Goal: Task Accomplishment & Management: Manage account settings

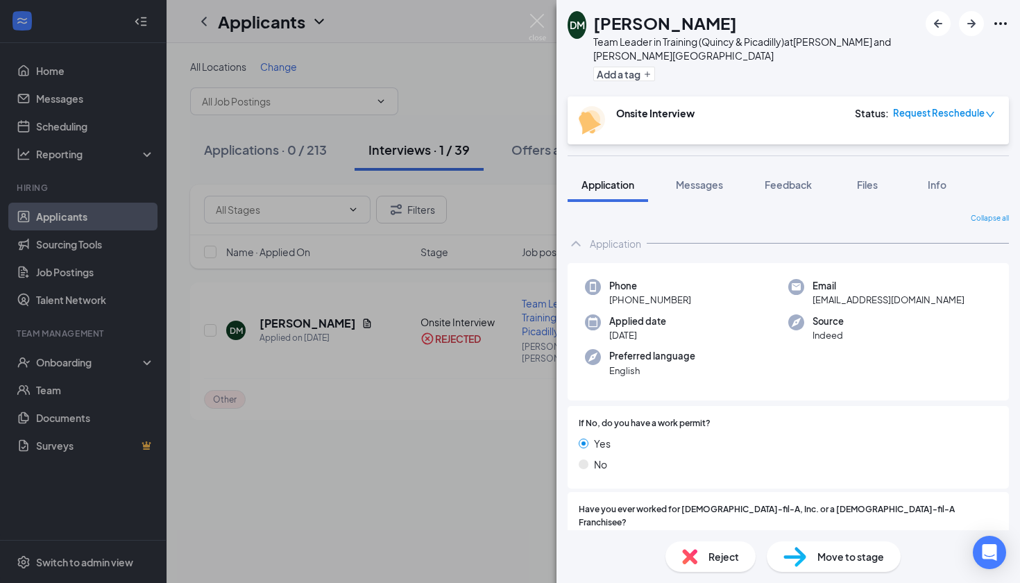
scroll to position [282, 0]
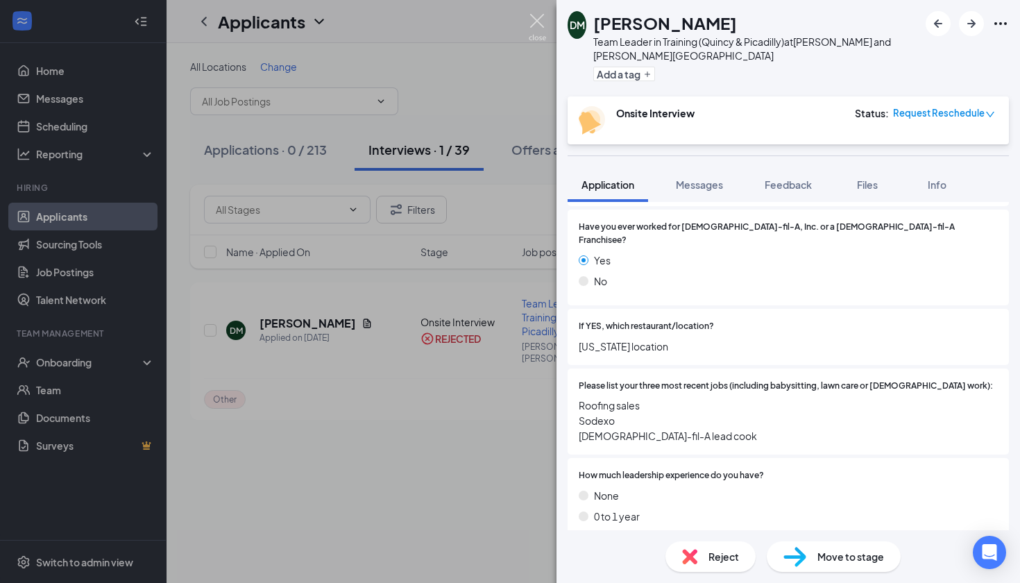
click at [540, 19] on img at bounding box center [537, 27] width 17 height 27
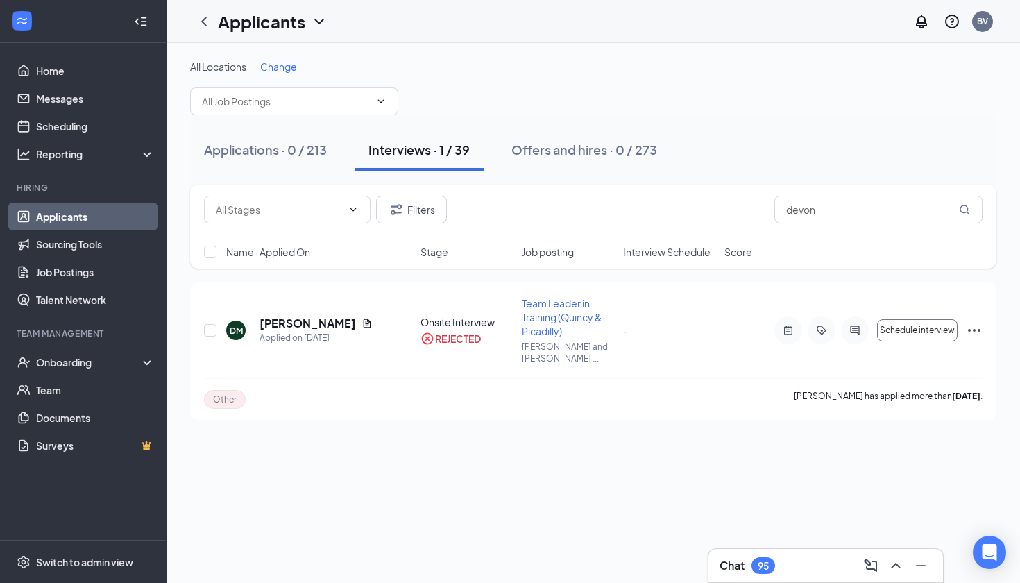
click at [835, 223] on div "Filters devon" at bounding box center [593, 210] width 806 height 51
click at [829, 220] on input "devon" at bounding box center [878, 210] width 208 height 28
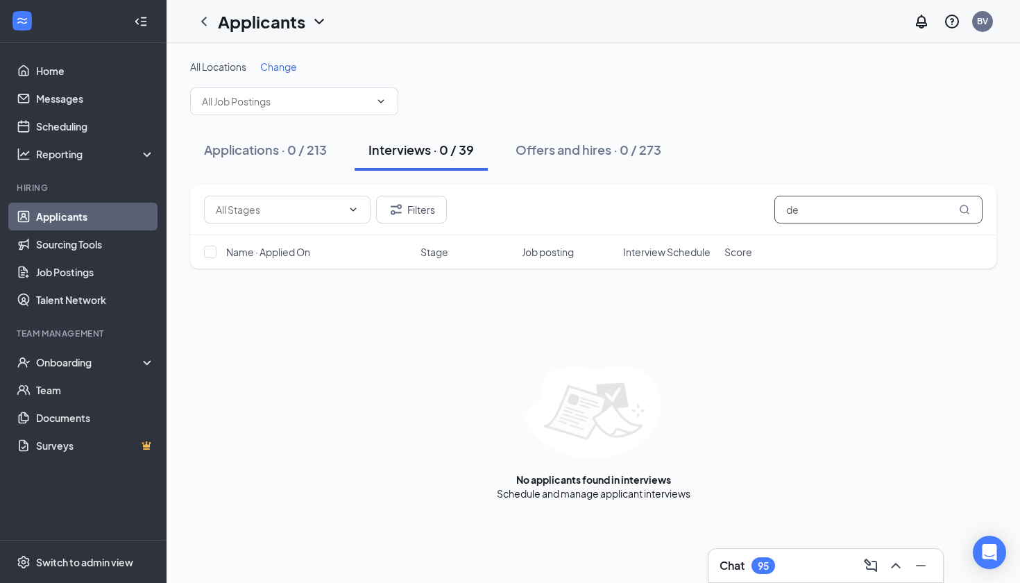
type input "d"
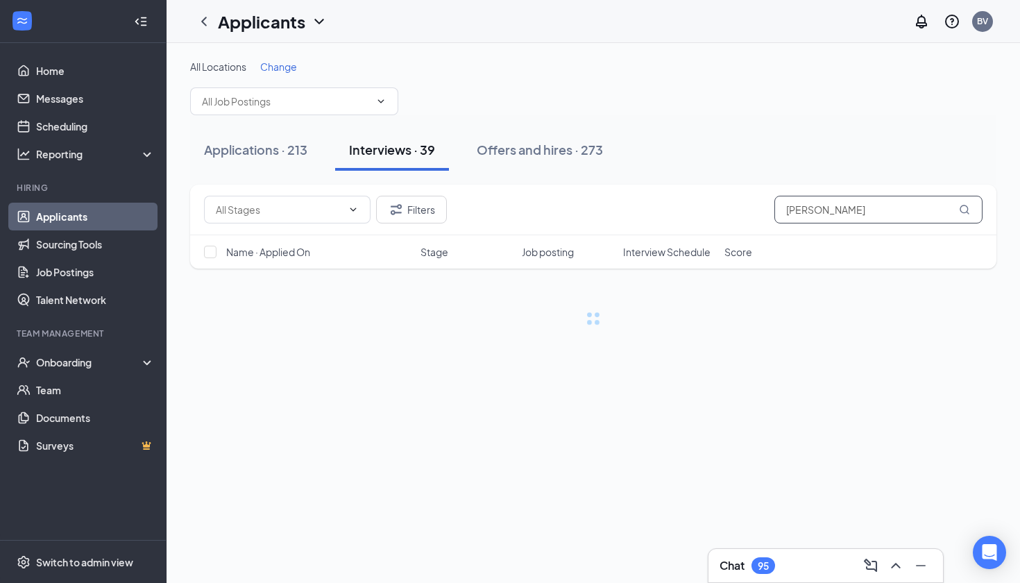
type input "[PERSON_NAME]"
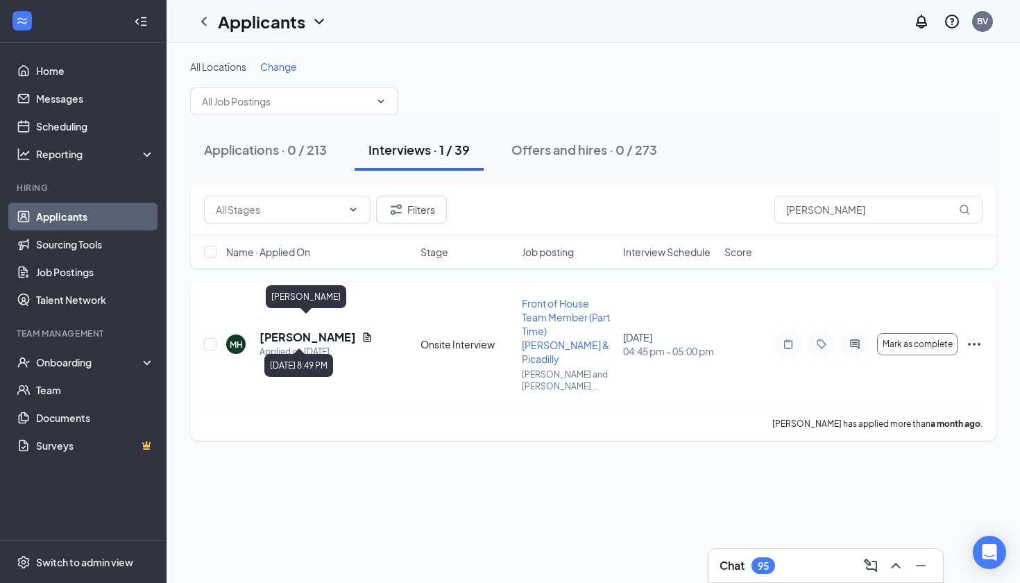
click at [301, 330] on h5 "[PERSON_NAME]" at bounding box center [307, 337] width 96 height 15
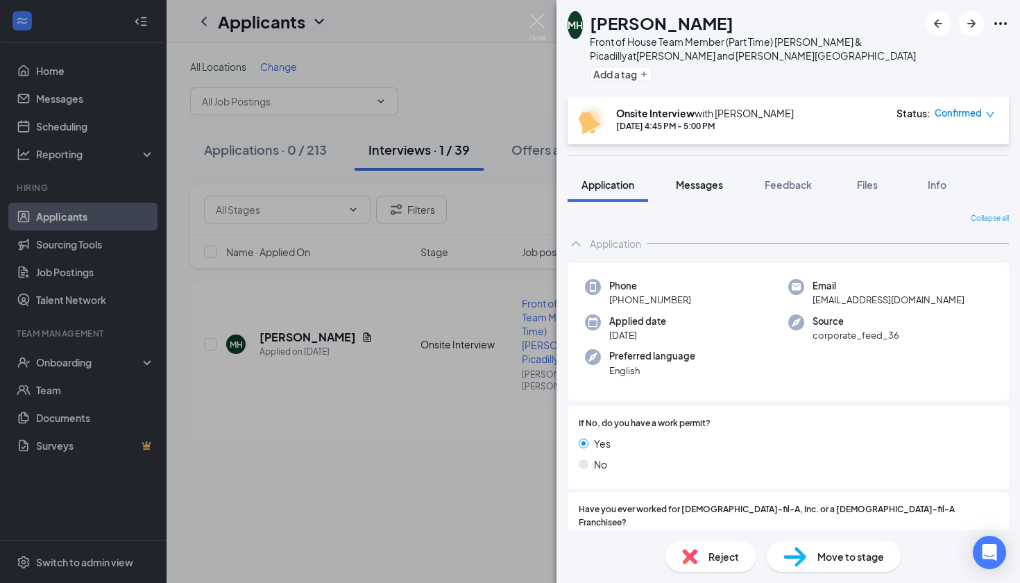
click at [720, 195] on button "Messages" at bounding box center [699, 184] width 75 height 35
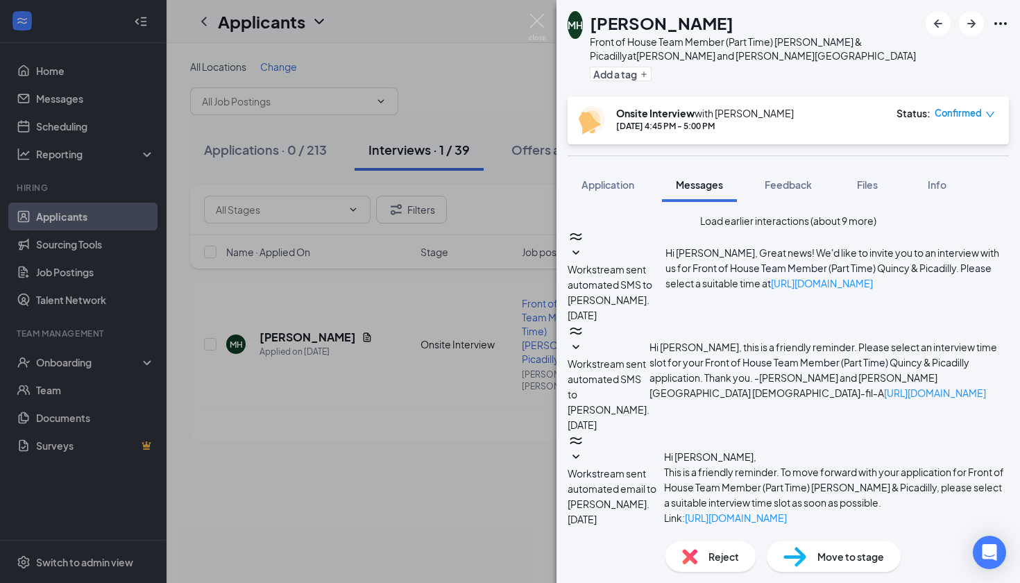
scroll to position [497, 0]
click at [773, 181] on span "Feedback" at bounding box center [788, 184] width 47 height 12
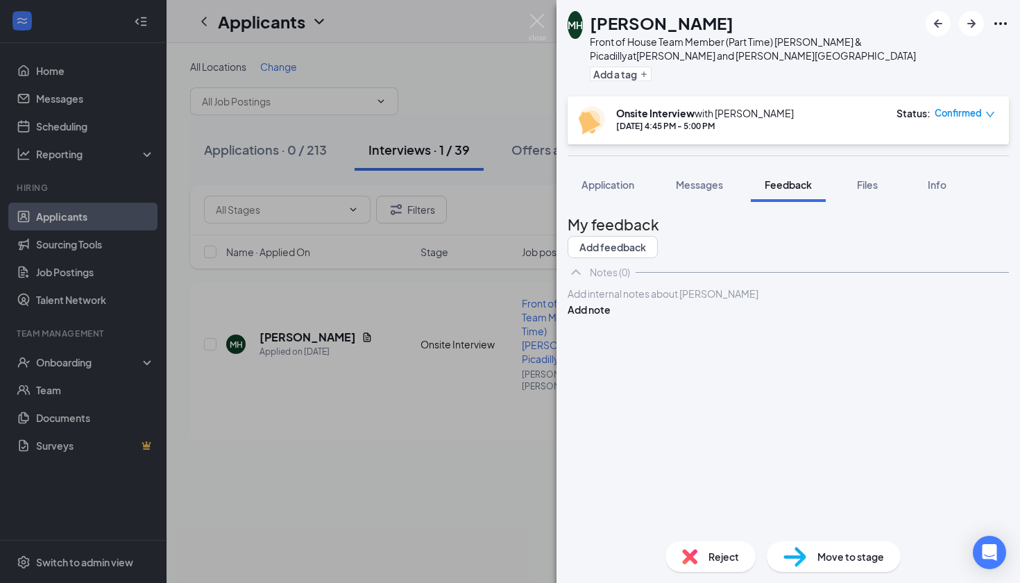
click at [658, 301] on div at bounding box center [788, 294] width 440 height 15
click at [647, 300] on span "Availability:4:30pm" at bounding box center [610, 293] width 85 height 12
click at [781, 301] on div "Availability: [DATE]-[DATE] 4:30pm" at bounding box center [788, 294] width 440 height 15
click at [761, 301] on div "Availability: [DATE]-[DATE] 4:30pm" at bounding box center [788, 294] width 440 height 15
click at [882, 316] on div "[DATE]: Prefers [DATE] or thrusday but doesnt mind any day" at bounding box center [788, 308] width 440 height 15
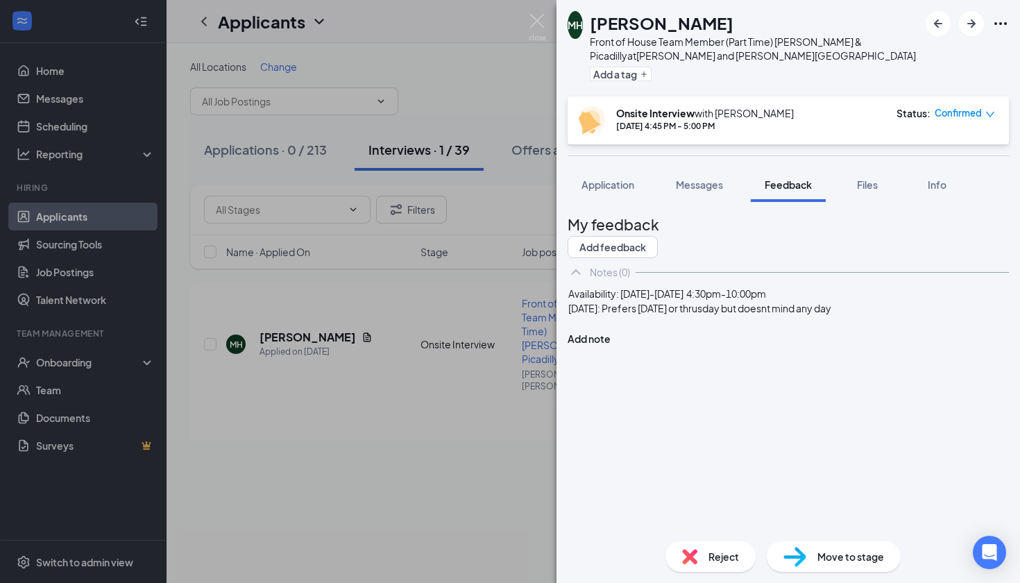
click at [852, 301] on div "Availability: [DATE]-[DATE] 4:30pm-10:00pm" at bounding box center [788, 294] width 440 height 15
click at [878, 330] on div "[DATE]: Prefers [DATE] or thrusday but doesnt mind any day" at bounding box center [788, 323] width 440 height 15
click at [622, 359] on div at bounding box center [788, 352] width 440 height 15
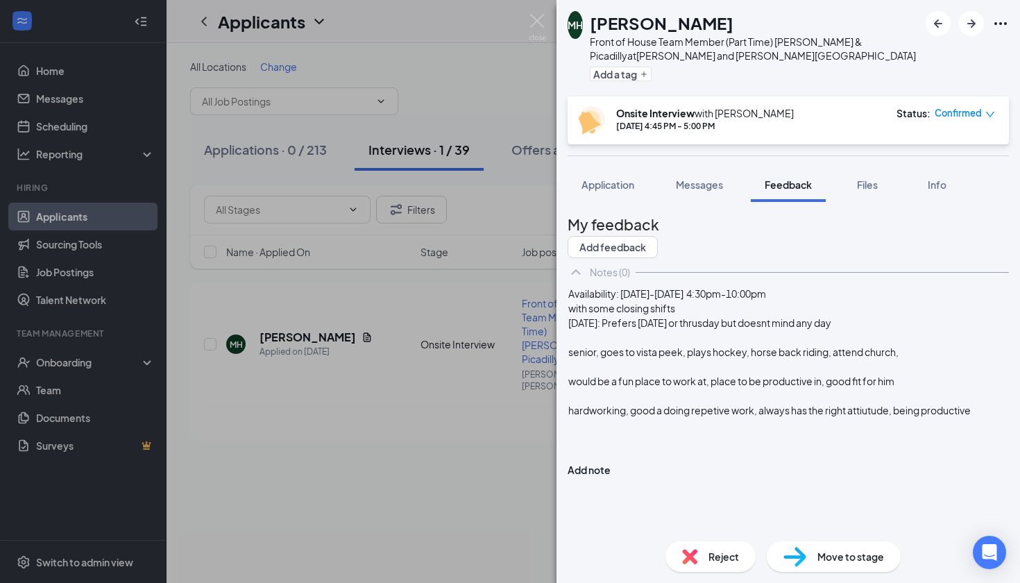
scroll to position [35, 0]
click at [643, 447] on div at bounding box center [788, 439] width 440 height 15
click at [596, 447] on div at bounding box center [788, 439] width 440 height 15
click at [592, 489] on div "Availability: [DATE]-[DATE] 4:30pm-10:00pm with some closing shifts [DATE]: Pre…" at bounding box center [788, 389] width 441 height 206
click at [602, 447] on div at bounding box center [788, 439] width 440 height 15
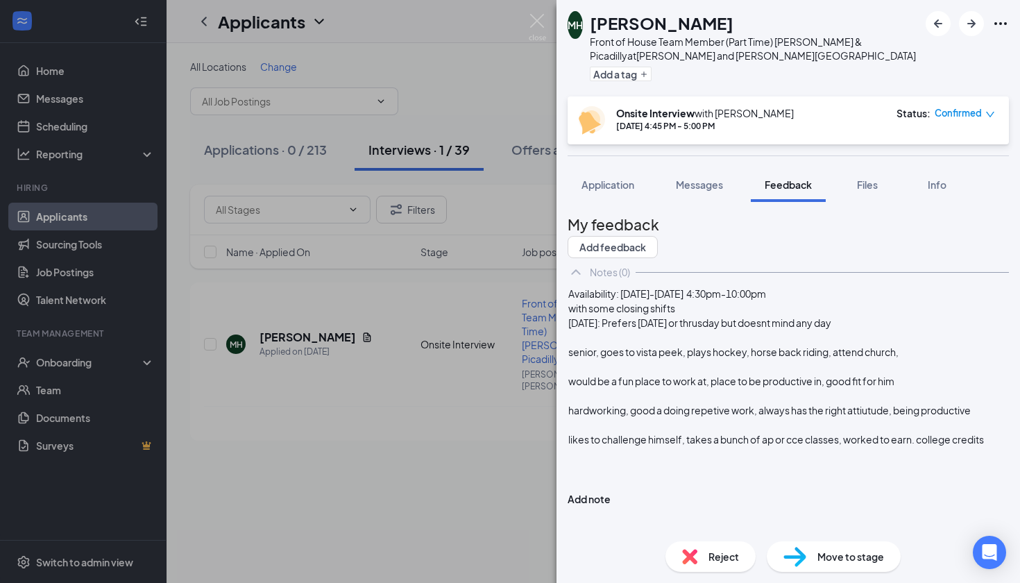
scroll to position [78, 0]
click at [606, 461] on div at bounding box center [788, 454] width 440 height 15
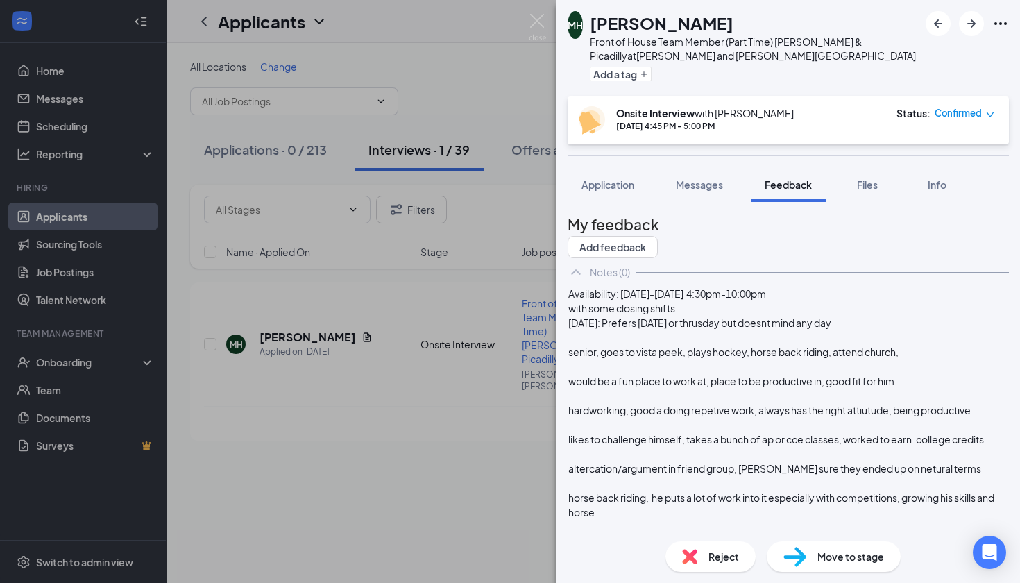
scroll to position [0, 0]
click at [611, 550] on button "Add note" at bounding box center [589, 557] width 43 height 15
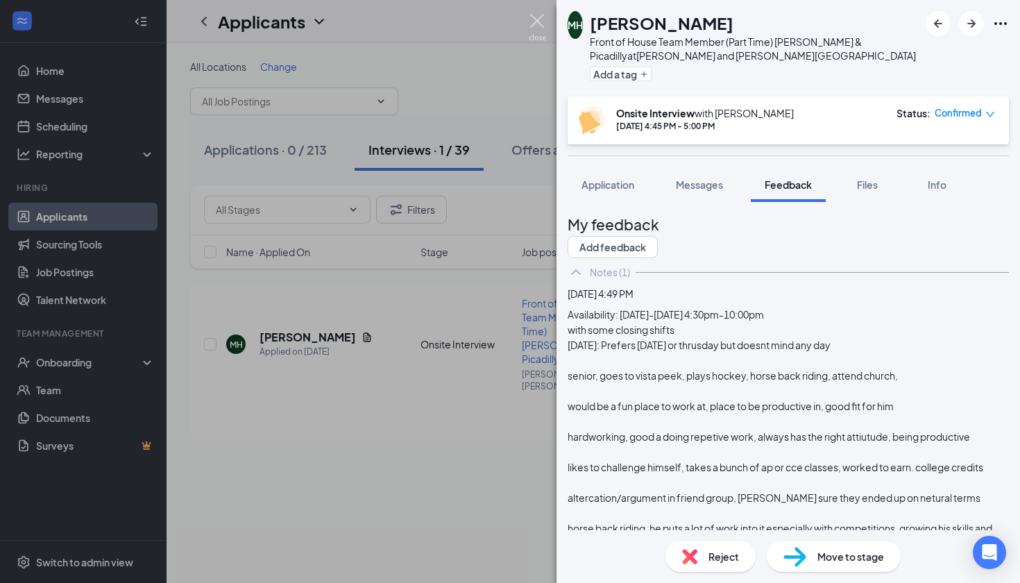
click at [532, 18] on img at bounding box center [537, 27] width 17 height 27
